Goal: Information Seeking & Learning: Understand process/instructions

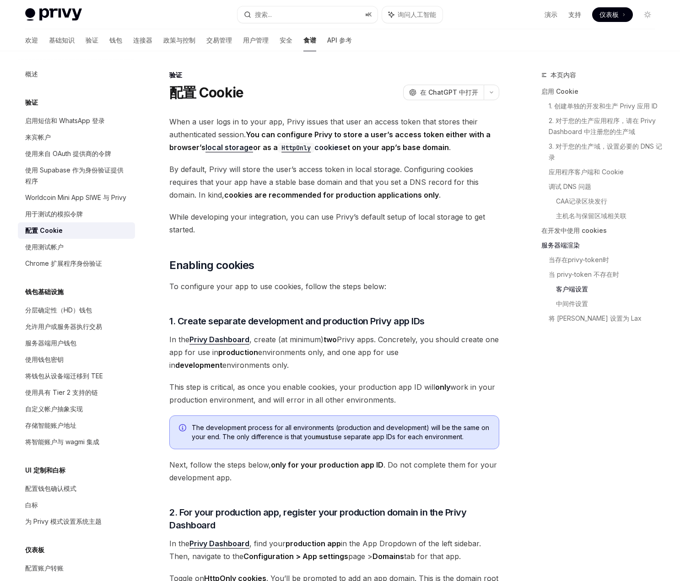
scroll to position [2250, 0]
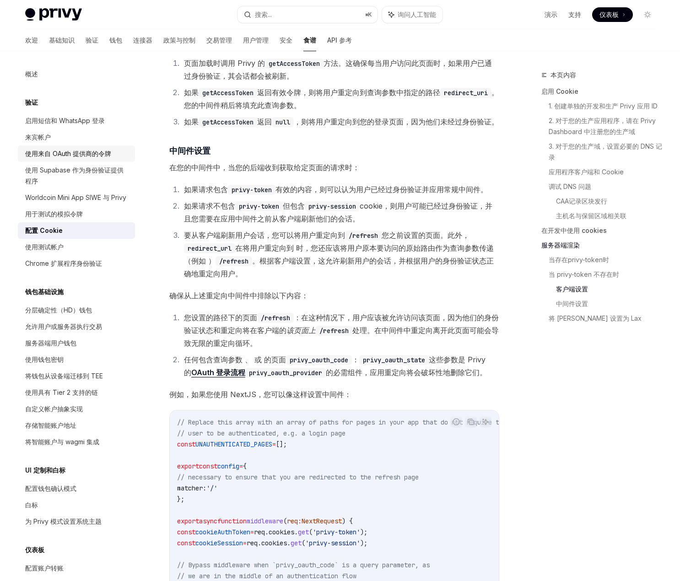
click at [56, 154] on font "使用来自 OAuth 提供商的令牌" at bounding box center [68, 154] width 86 height 8
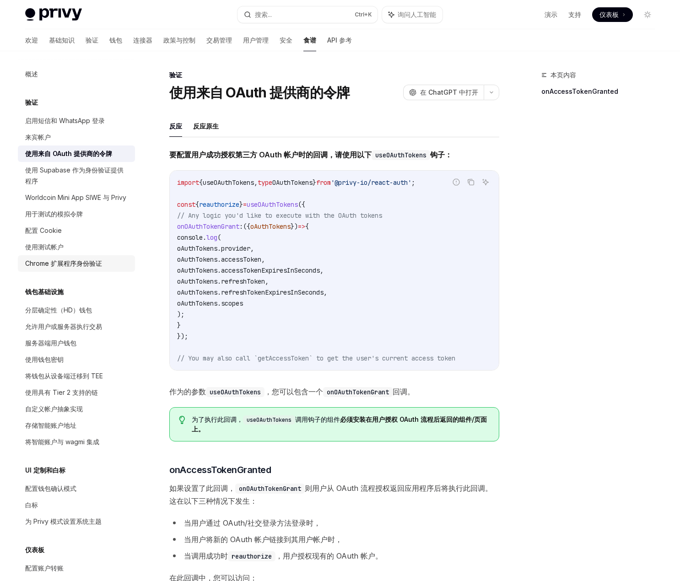
click at [68, 267] on font "Chrome 扩展程序身份验证" at bounding box center [63, 263] width 77 height 8
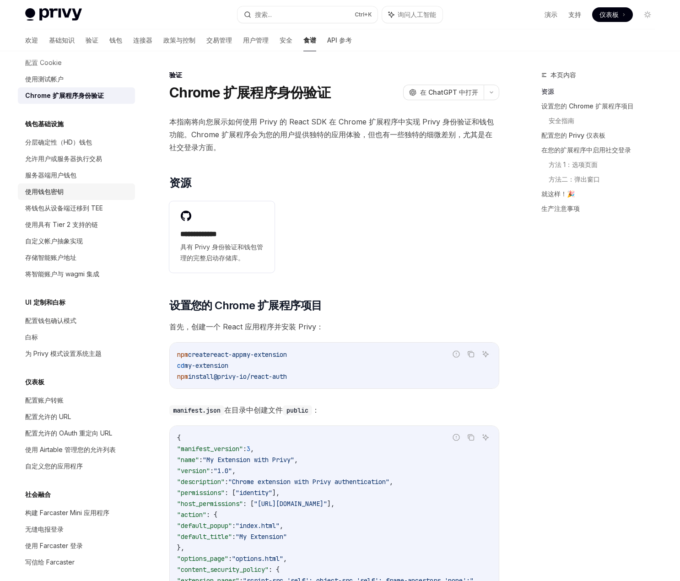
scroll to position [183, 0]
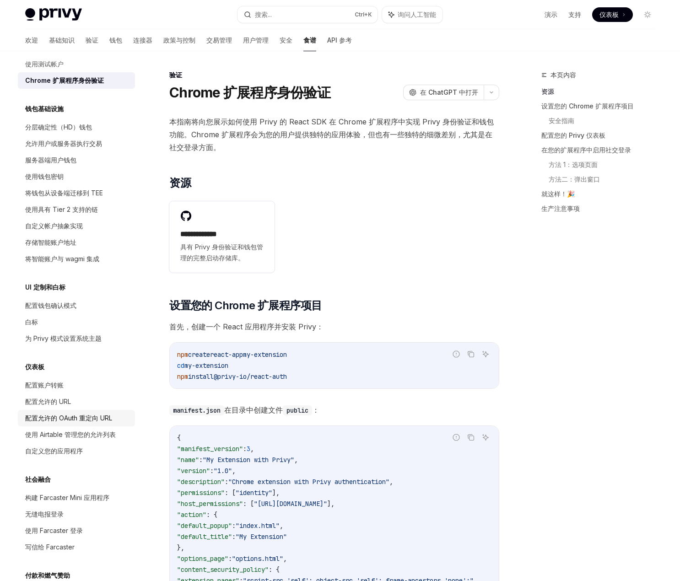
click at [66, 422] on font "配置允许的 OAuth 重定向 URL" at bounding box center [68, 418] width 87 height 8
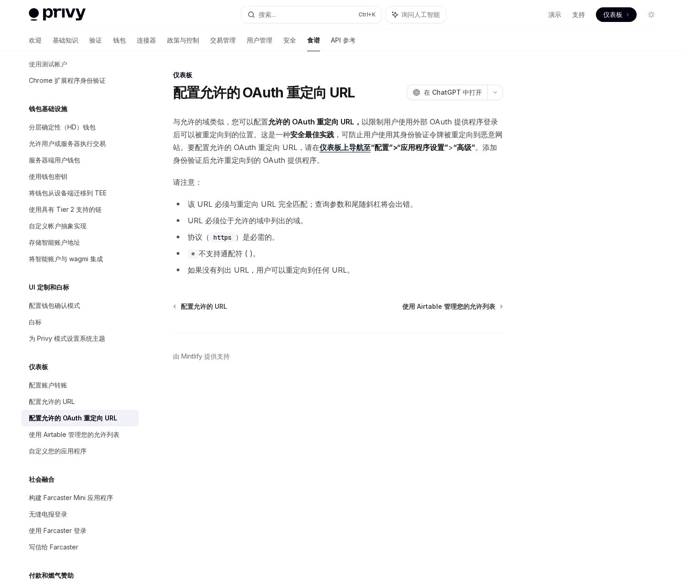
click at [427, 147] on font "“配置”>“应用程序设置”" at bounding box center [409, 147] width 77 height 9
click at [413, 147] on font "“配置”>“应用程序设置”" at bounding box center [409, 147] width 77 height 9
click at [306, 135] on font "安全最佳实践" at bounding box center [312, 134] width 44 height 9
click at [373, 149] on font "“配置”>“应用程序设置”" at bounding box center [409, 147] width 77 height 9
click at [469, 147] on font "“高级”" at bounding box center [464, 147] width 22 height 9
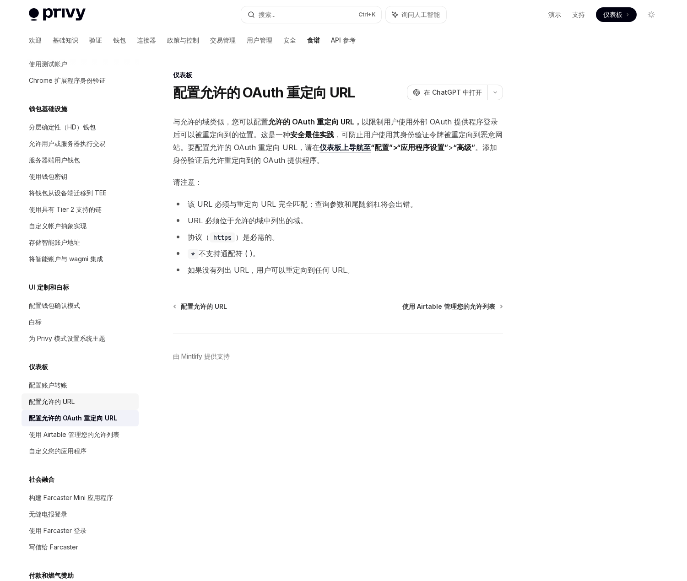
click at [91, 407] on div "配置允许的 URL" at bounding box center [81, 401] width 104 height 11
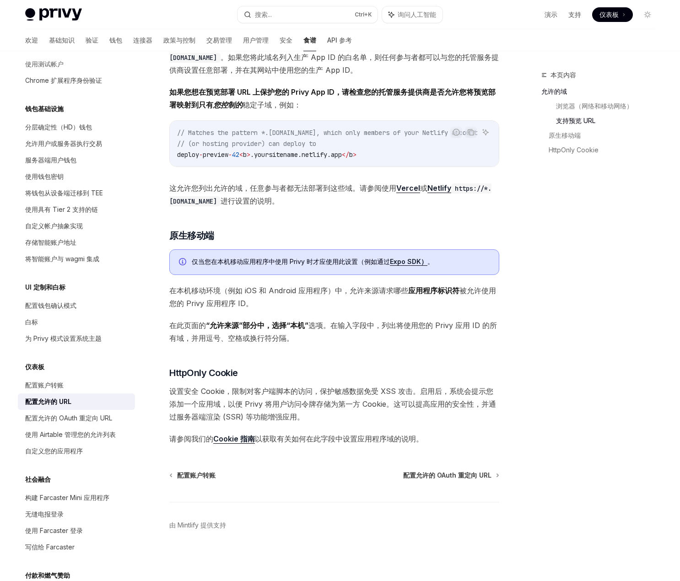
scroll to position [643, 0]
click at [75, 455] on font "自定义您的应用程序" at bounding box center [54, 451] width 58 height 8
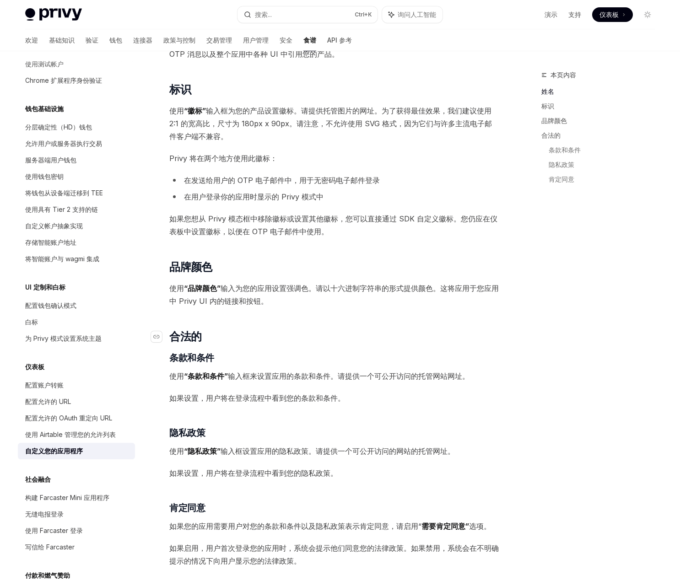
scroll to position [183, 0]
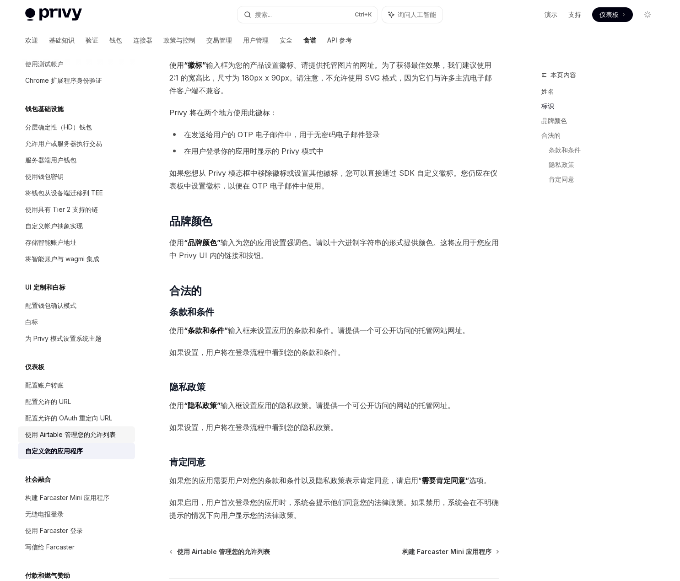
click at [70, 438] on font "使用 Airtable 管理您的允许列表" at bounding box center [70, 434] width 91 height 8
type textarea "*"
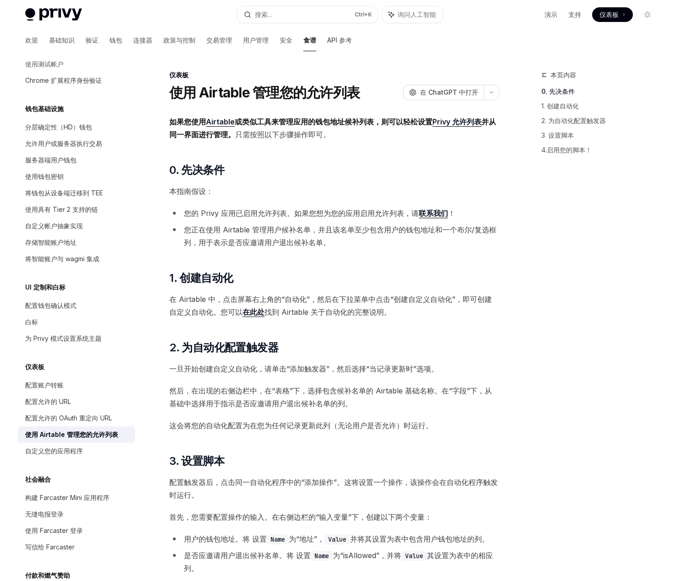
click at [436, 215] on font "联系我们" at bounding box center [433, 213] width 29 height 9
click at [287, 11] on button "搜索... Ctrl +K" at bounding box center [307, 14] width 140 height 16
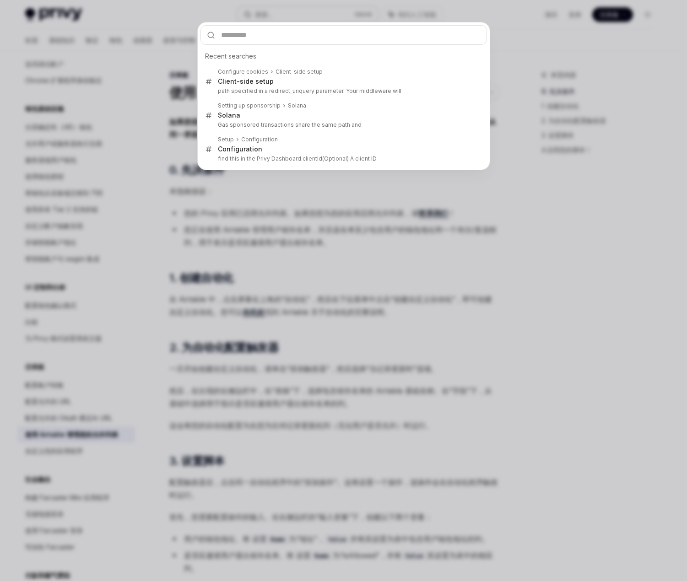
type input "**********"
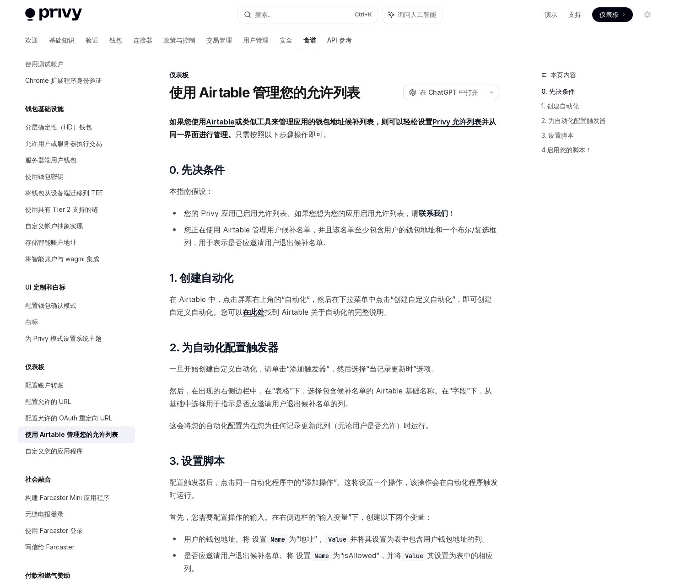
type textarea "*"
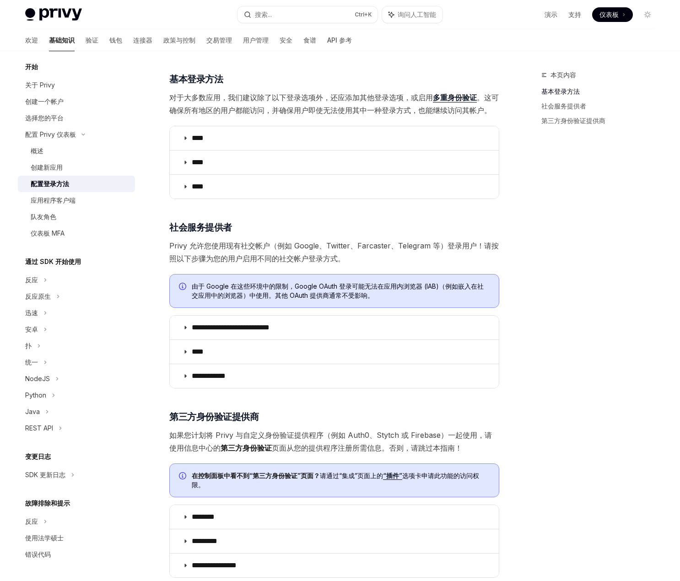
scroll to position [91, 0]
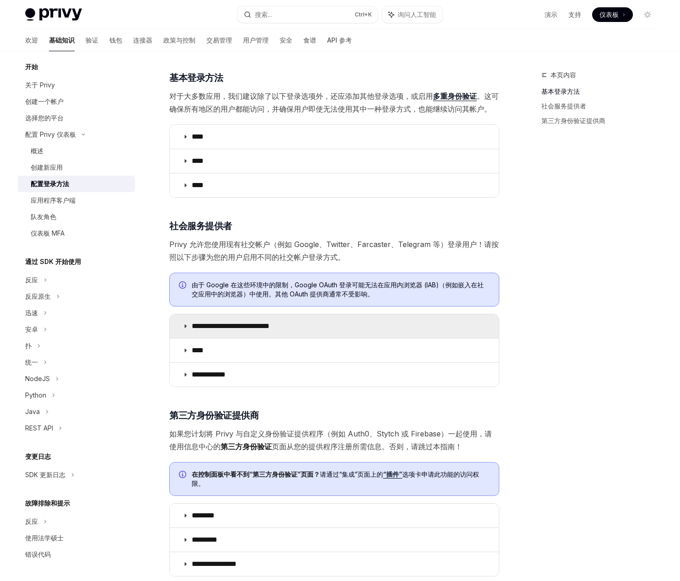
click at [211, 329] on font "**********" at bounding box center [231, 326] width 78 height 7
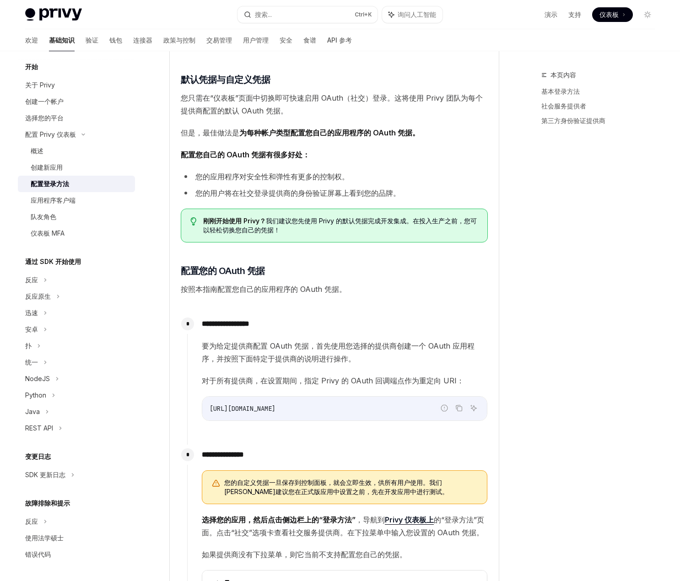
scroll to position [457, 0]
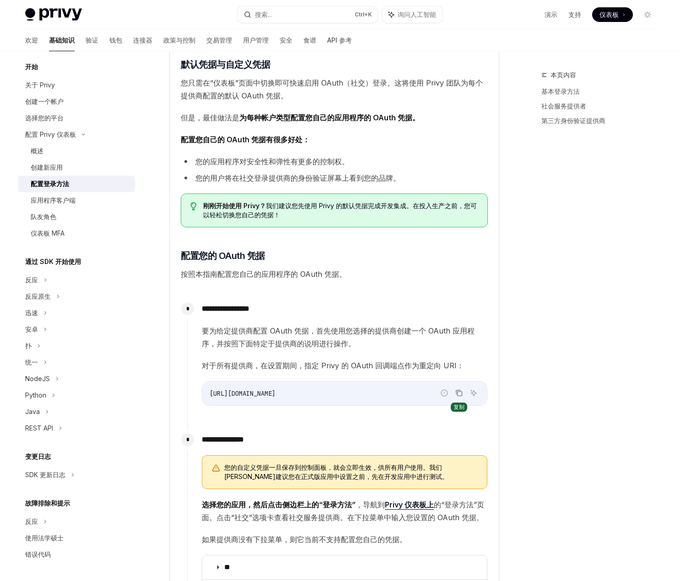
click at [459, 393] on icon "复制代码块中的内容" at bounding box center [458, 392] width 7 height 7
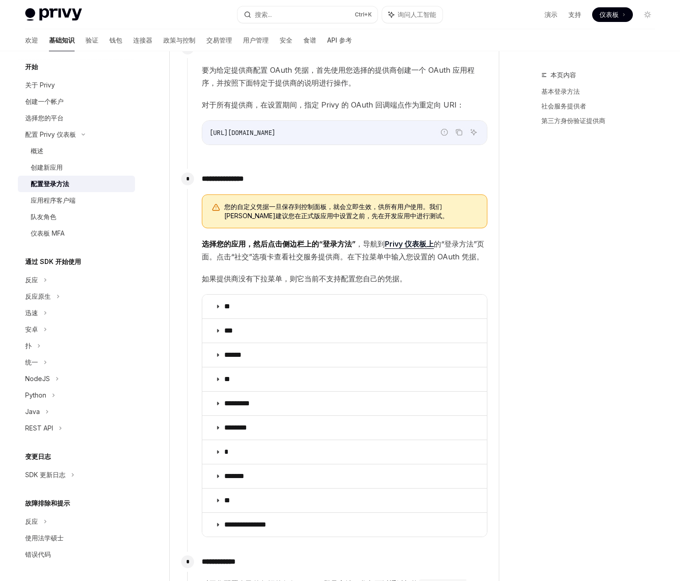
scroll to position [732, 0]
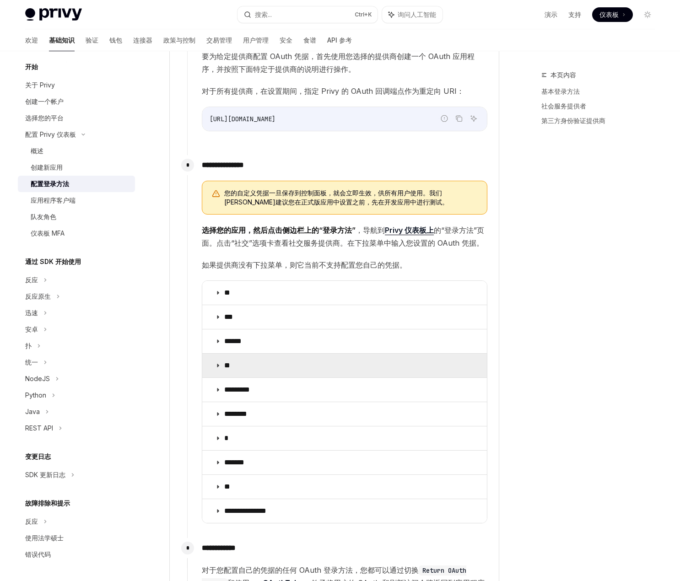
click at [216, 363] on icon at bounding box center [217, 365] width 5 height 5
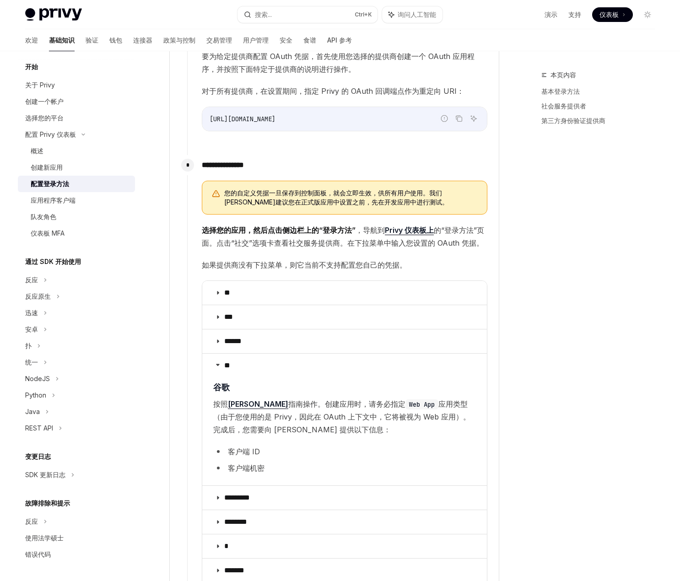
click at [244, 455] on font "客户端 ID" at bounding box center [244, 451] width 32 height 9
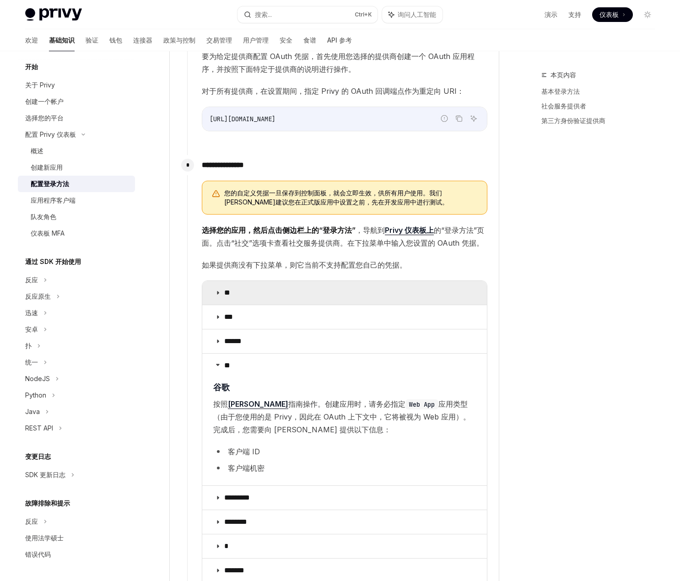
click at [216, 291] on icon at bounding box center [217, 292] width 5 height 5
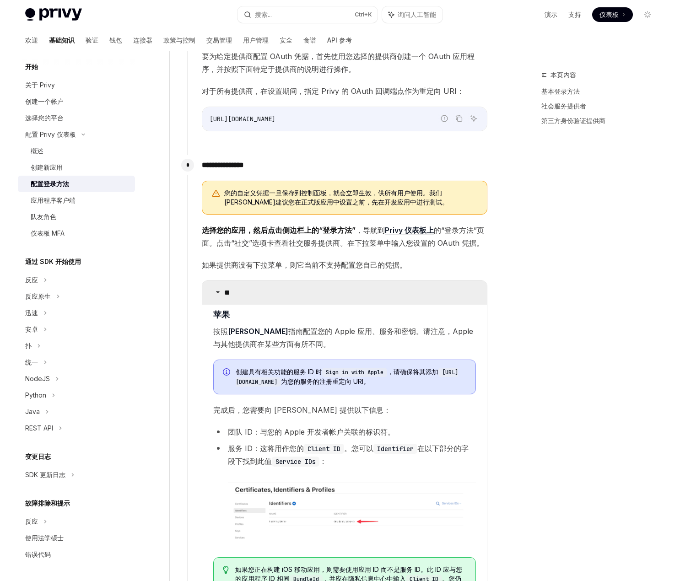
click at [216, 291] on icon at bounding box center [217, 291] width 5 height 5
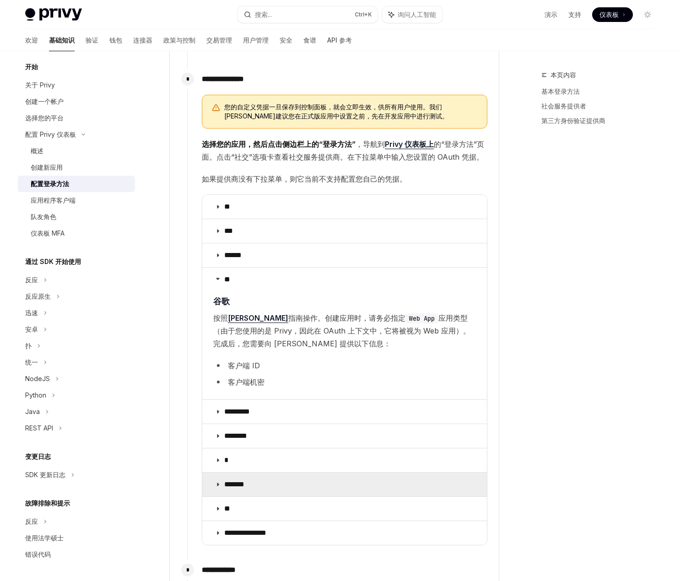
scroll to position [915, 0]
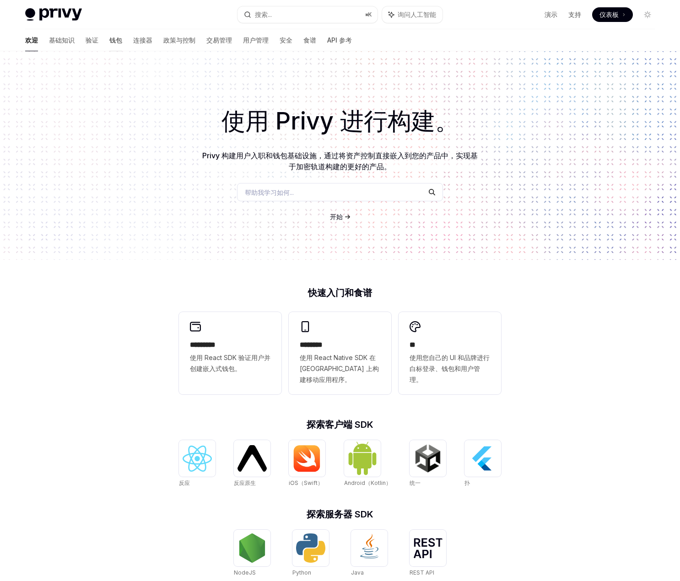
click at [109, 41] on font "钱包" at bounding box center [115, 40] width 13 height 8
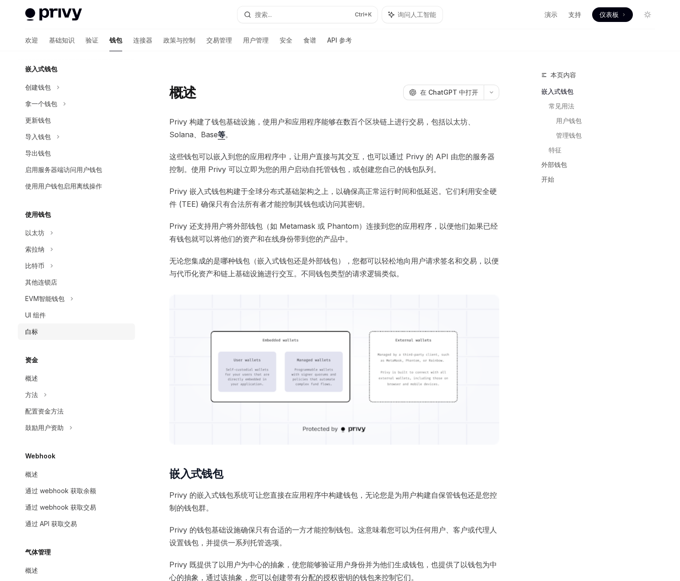
scroll to position [46, 0]
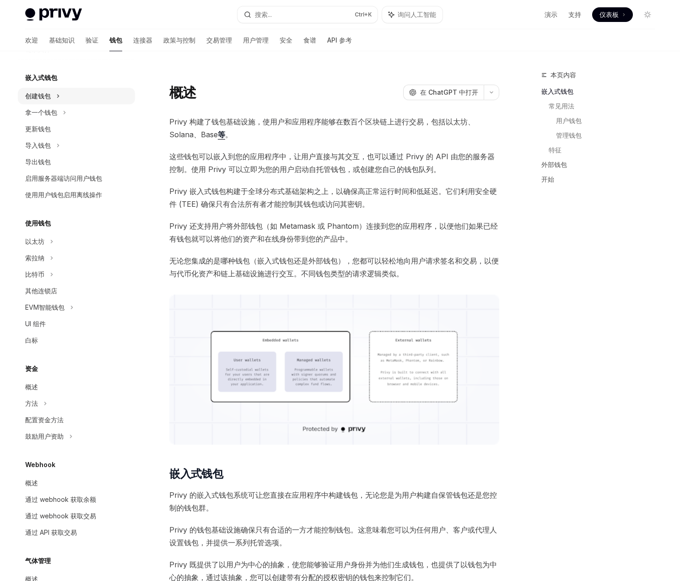
click at [59, 98] on icon at bounding box center [58, 96] width 4 height 11
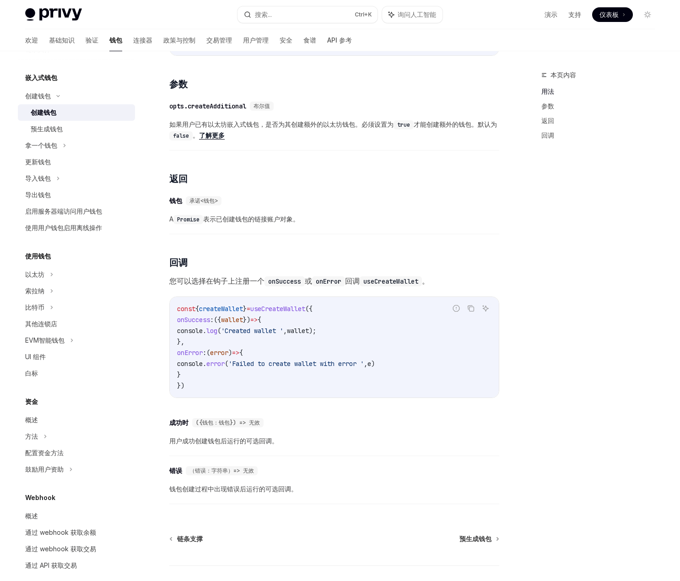
scroll to position [482, 0]
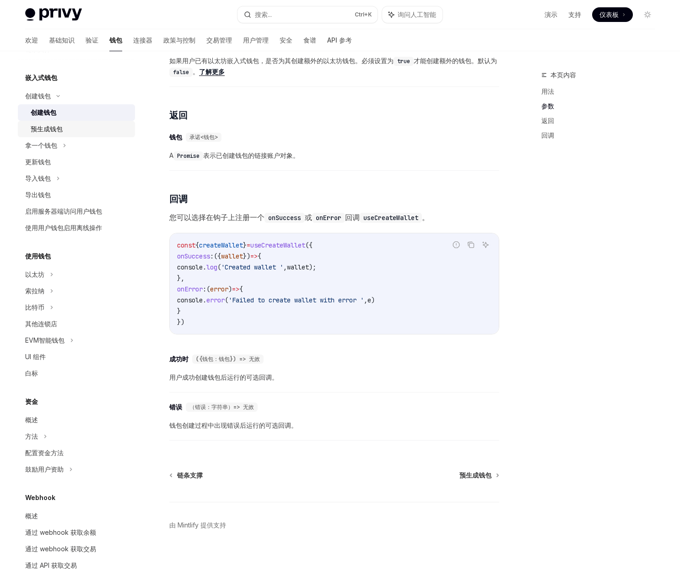
click at [51, 130] on font "预生成钱包" at bounding box center [47, 129] width 32 height 8
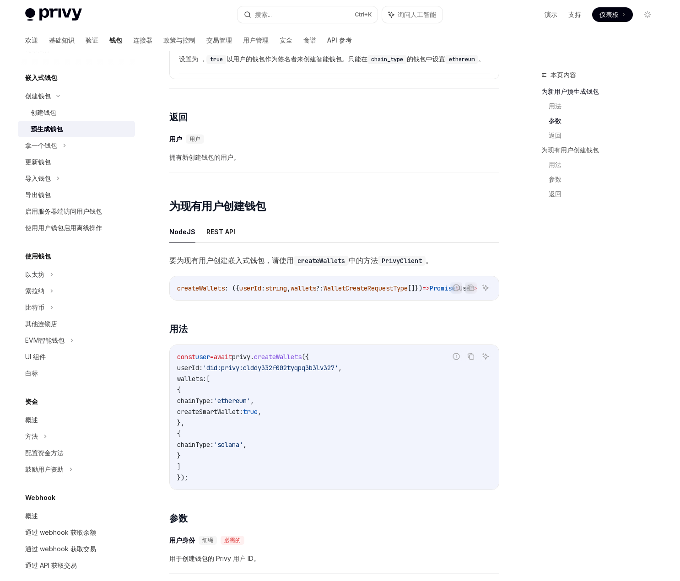
scroll to position [869, 0]
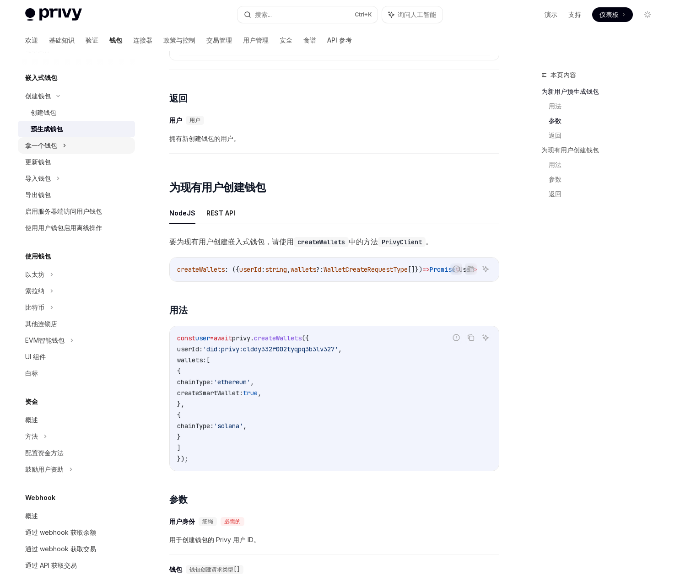
click at [65, 148] on icon at bounding box center [65, 145] width 4 height 11
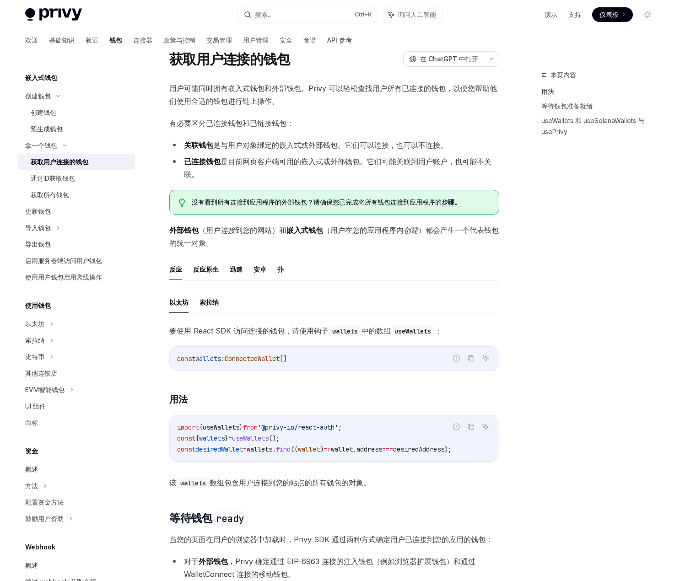
scroll to position [91, 0]
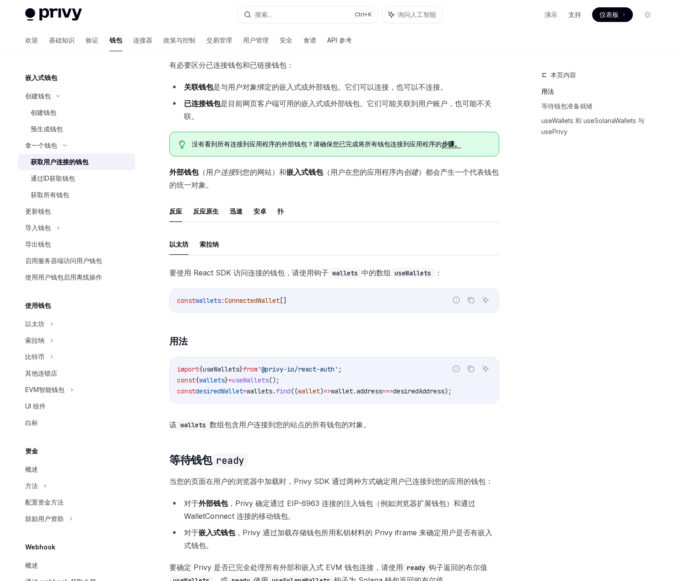
drag, startPoint x: 309, startPoint y: 401, endPoint x: 348, endPoint y: 401, distance: 39.3
click at [348, 401] on div "import { useWallets } from '@privy-io/react-auth' ; const { wallets } = useWall…" at bounding box center [334, 380] width 329 height 46
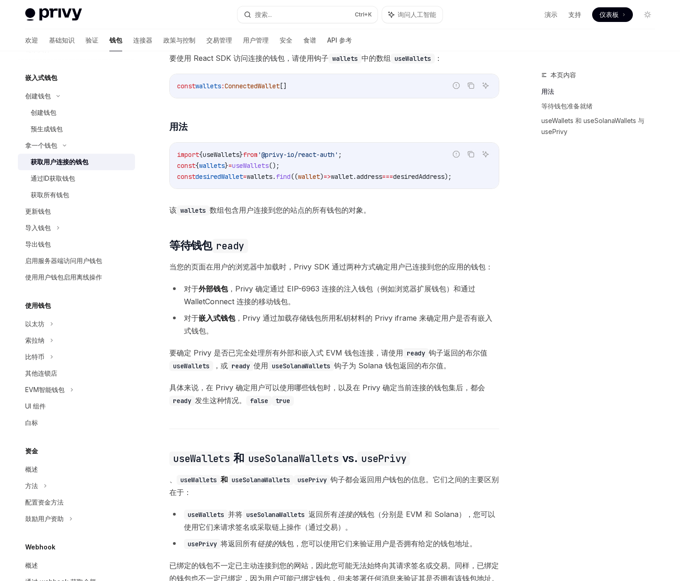
scroll to position [320, 0]
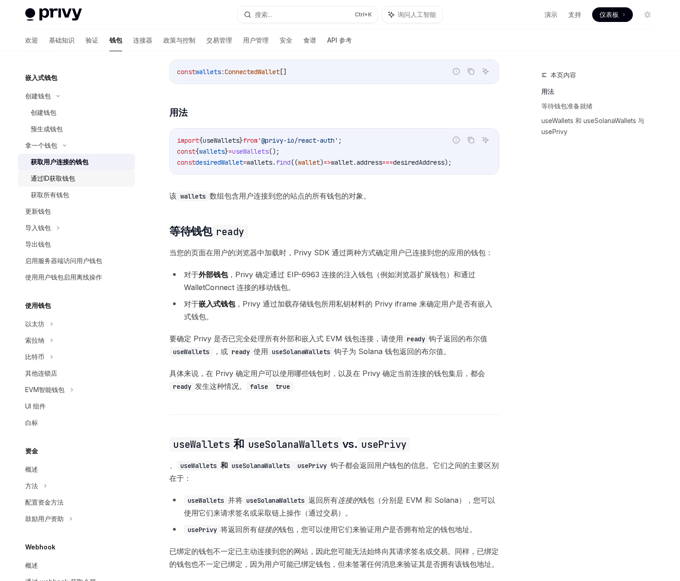
click at [55, 180] on font "通过ID获取钱包" at bounding box center [53, 178] width 44 height 8
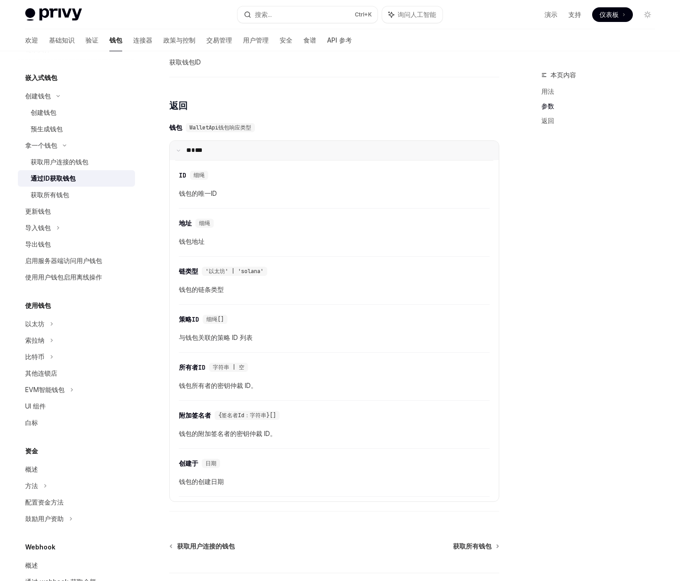
scroll to position [366, 0]
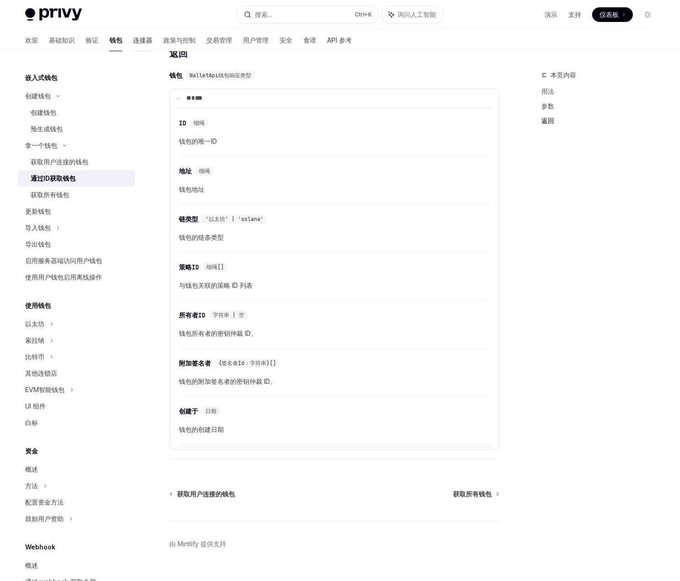
click at [133, 37] on font "连接器" at bounding box center [142, 40] width 19 height 8
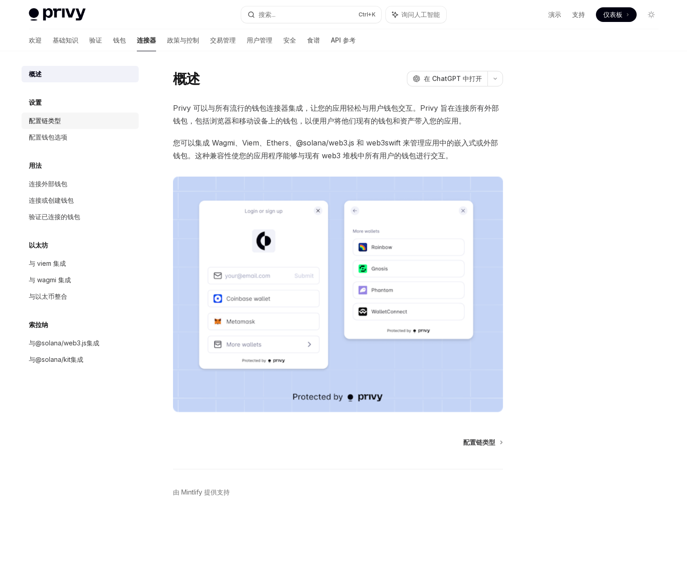
click at [49, 123] on font "配置链类型" at bounding box center [45, 121] width 32 height 8
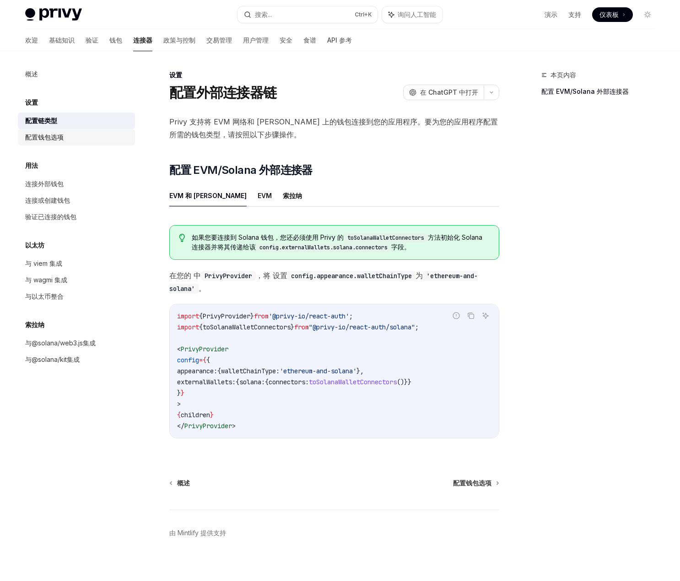
click at [47, 138] on font "配置钱包选项" at bounding box center [44, 137] width 38 height 8
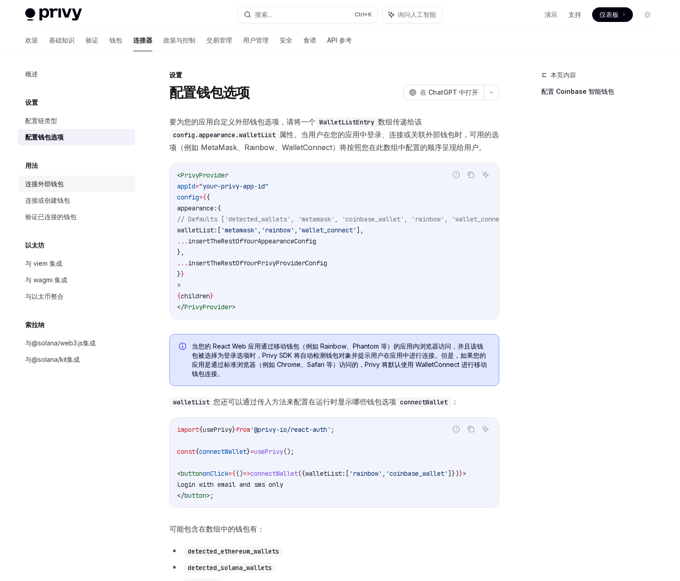
click at [45, 183] on font "连接外部钱包" at bounding box center [44, 184] width 38 height 8
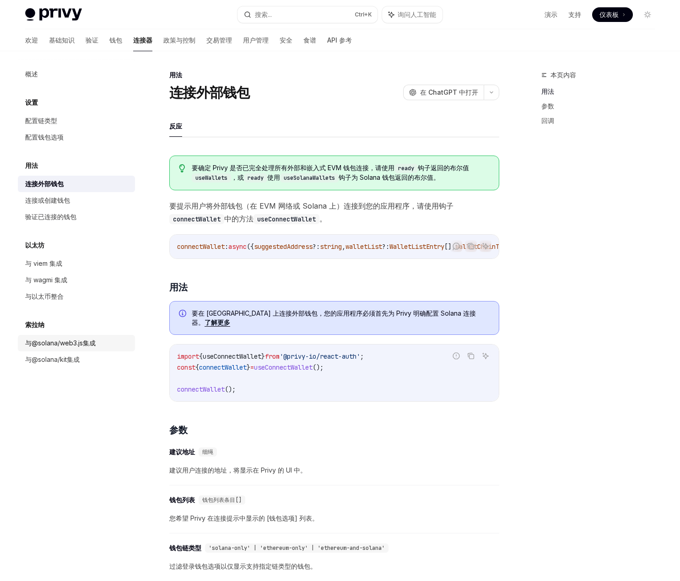
click at [58, 344] on font "与@solana/web3.js集成" at bounding box center [60, 343] width 70 height 8
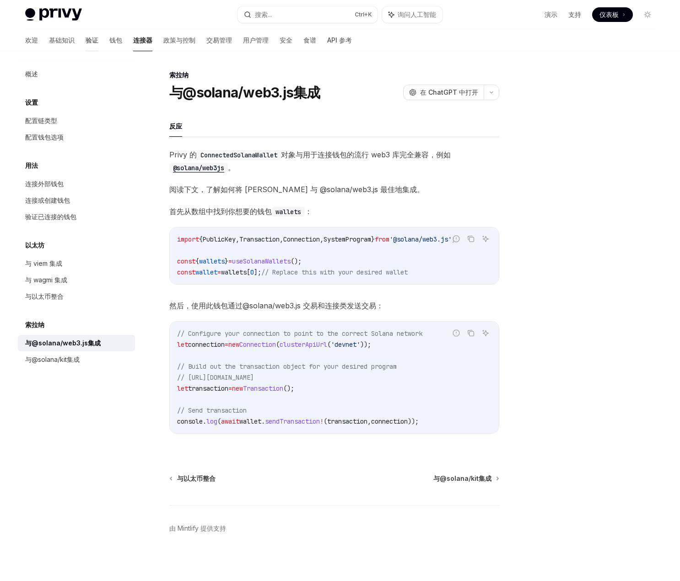
click at [86, 40] on font "验证" at bounding box center [92, 40] width 13 height 8
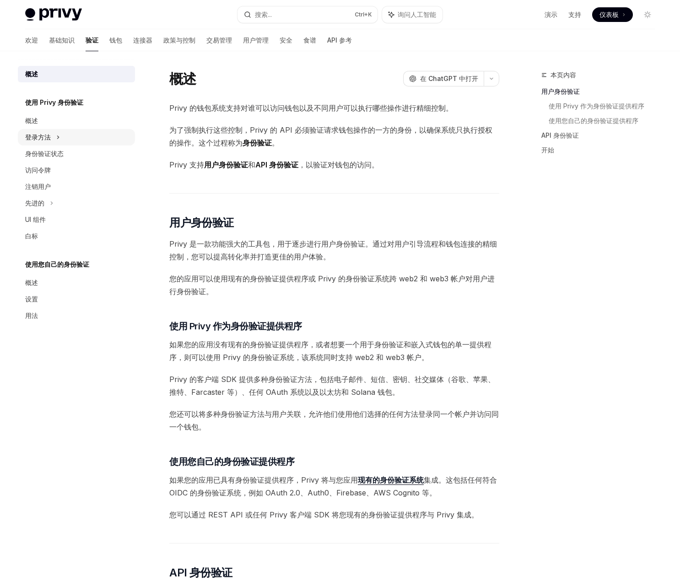
click at [59, 140] on icon at bounding box center [58, 137] width 4 height 11
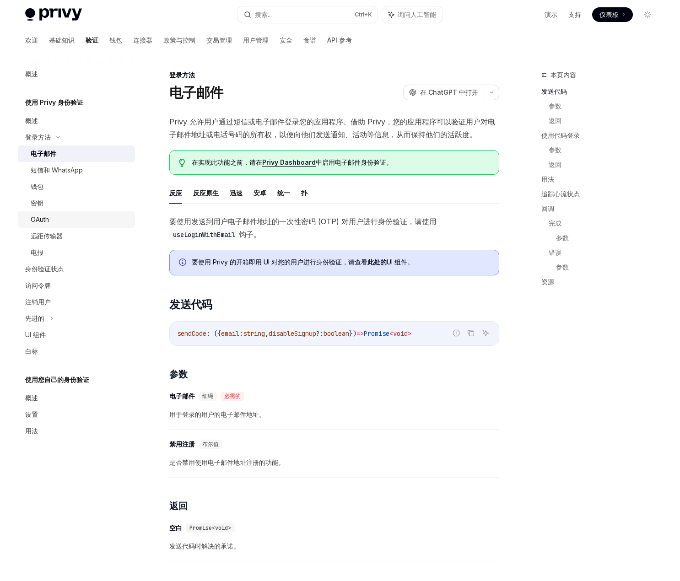
click at [44, 218] on font "OAuth" at bounding box center [40, 219] width 18 height 8
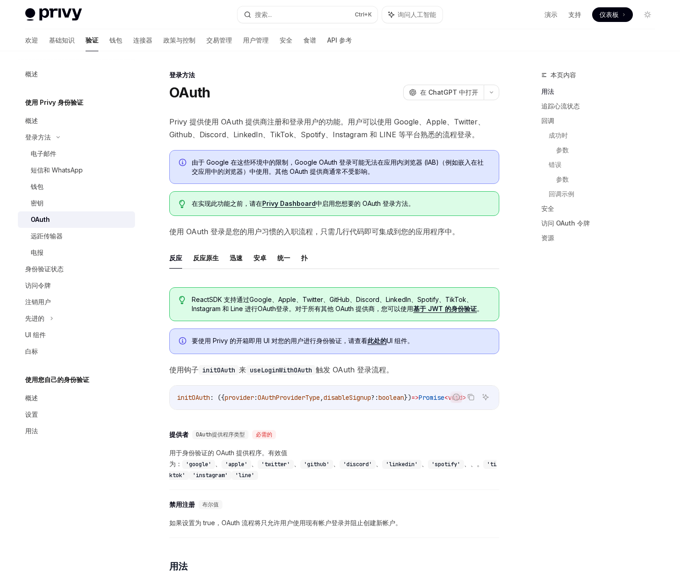
click at [386, 339] on font "此处的" at bounding box center [376, 341] width 19 height 8
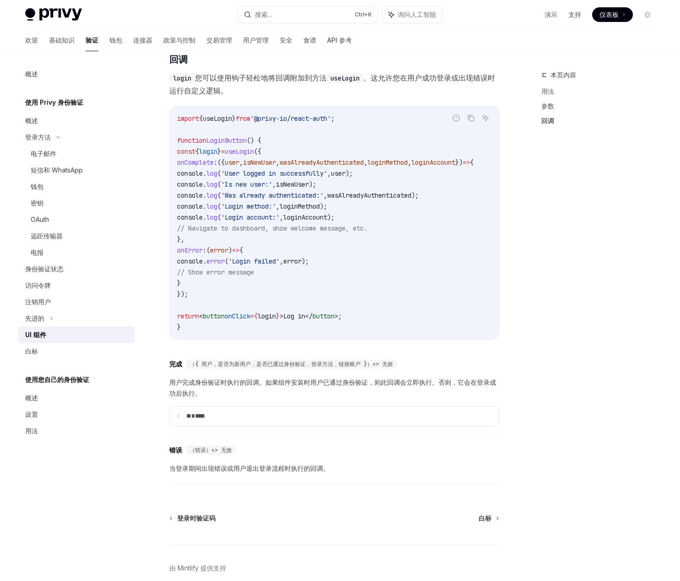
scroll to position [1113, 0]
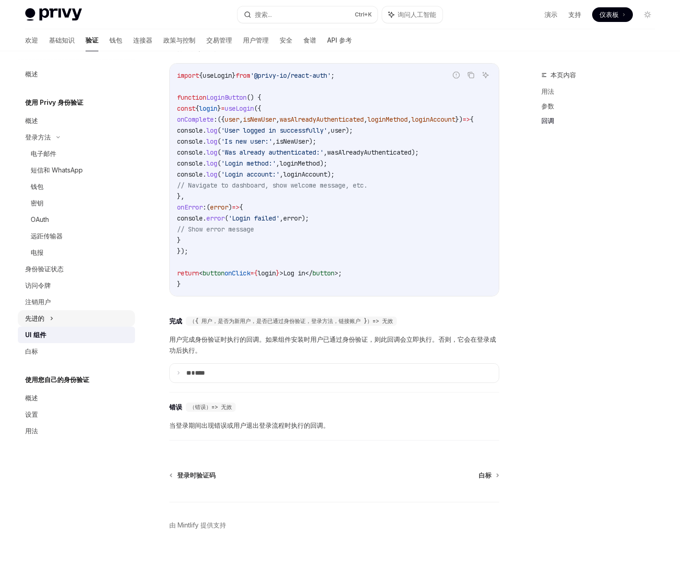
click at [52, 314] on icon at bounding box center [52, 318] width 4 height 11
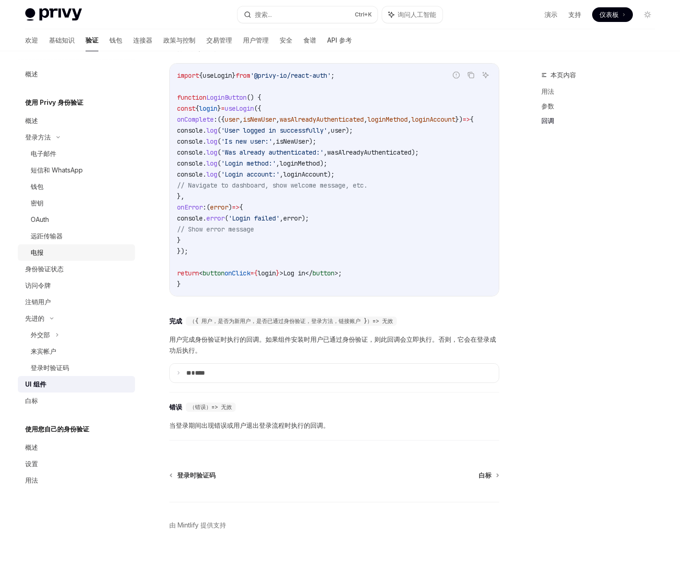
click at [41, 253] on font "电报" at bounding box center [37, 252] width 13 height 8
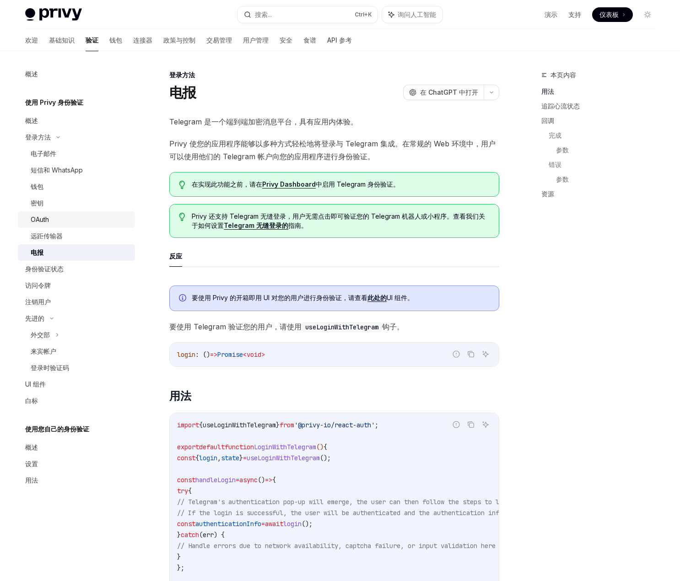
click at [48, 221] on font "OAuth" at bounding box center [40, 219] width 18 height 8
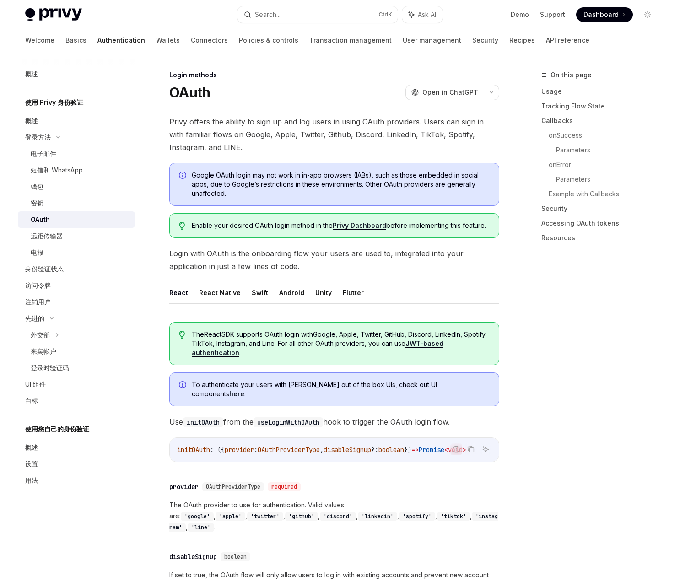
type textarea "*"
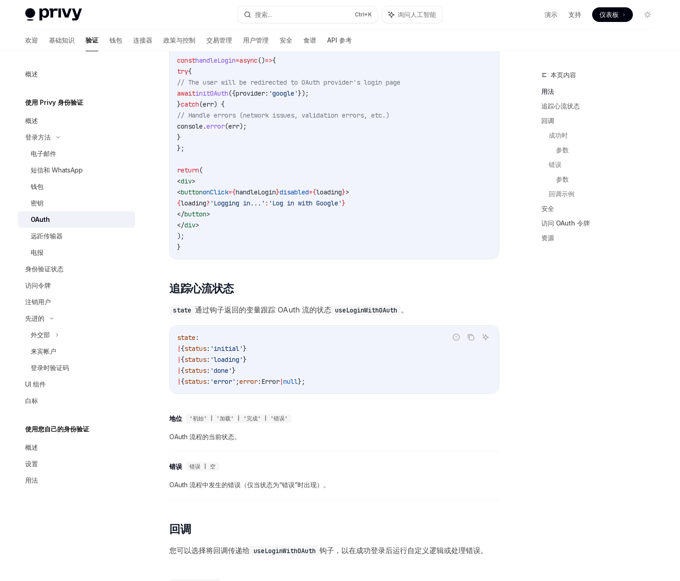
scroll to position [595, 0]
